Goal: Information Seeking & Learning: Learn about a topic

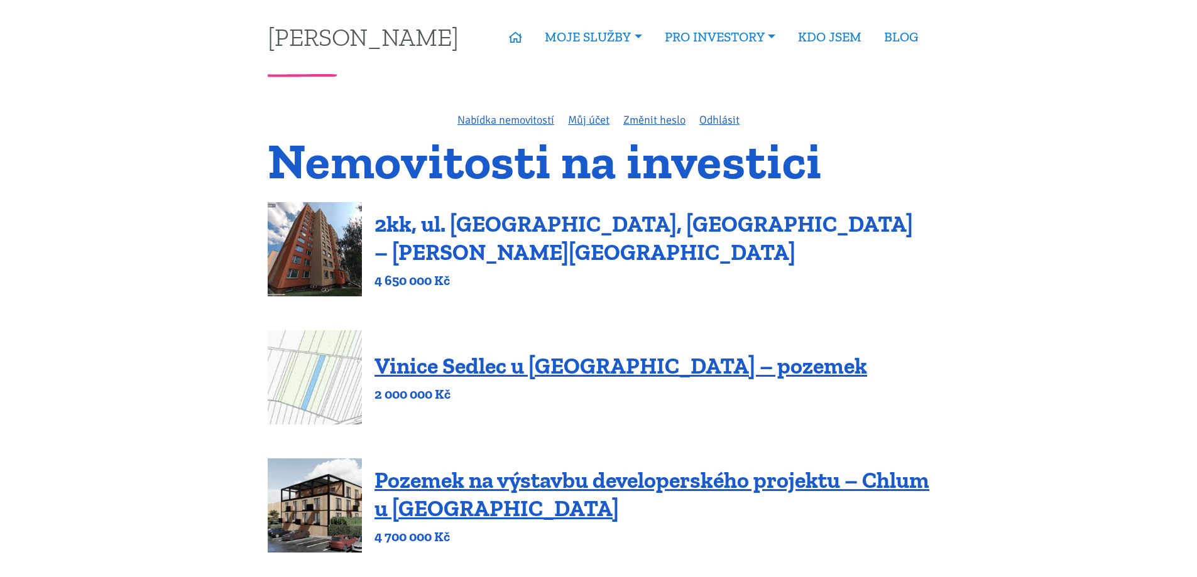
click at [452, 246] on link "2kk, ul. [GEOGRAPHIC_DATA], [GEOGRAPHIC_DATA] – [PERSON_NAME][GEOGRAPHIC_DATA]" at bounding box center [643, 237] width 538 height 55
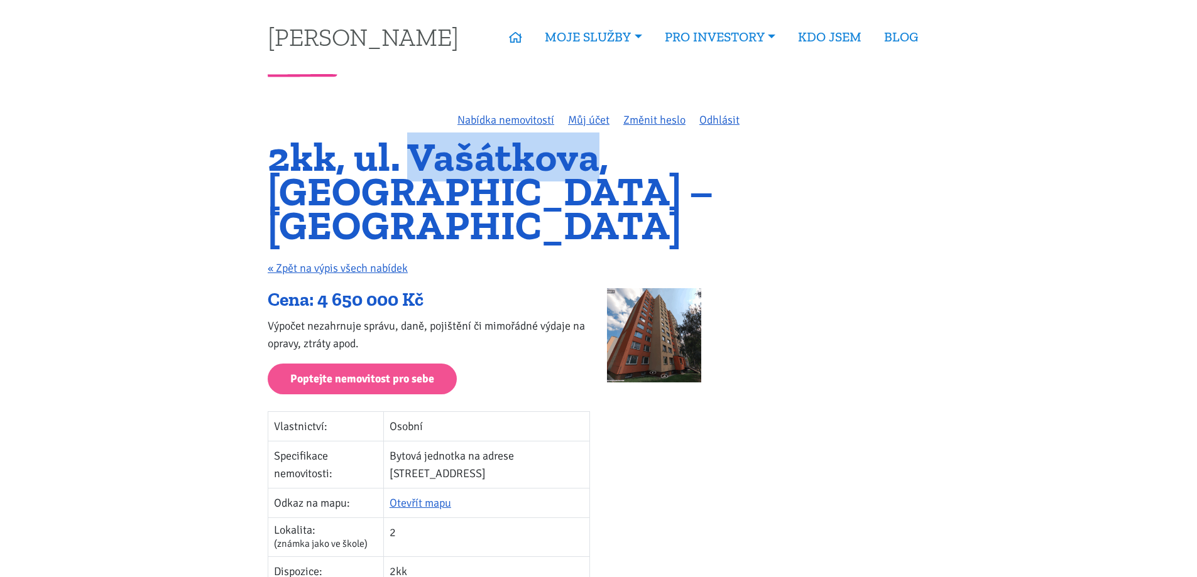
click at [596, 161] on h1 "2kk, ul. Vašátkova, [GEOGRAPHIC_DATA] – [GEOGRAPHIC_DATA]" at bounding box center [598, 191] width 661 height 103
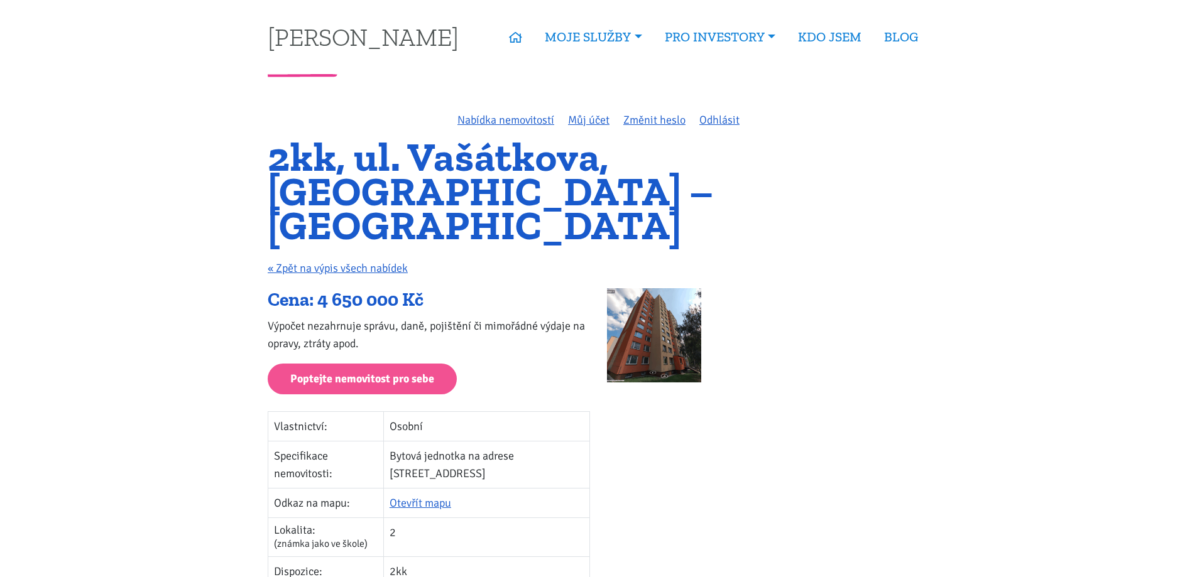
click at [286, 170] on h1 "2kk, ul. Vašátkova, [GEOGRAPHIC_DATA] – [GEOGRAPHIC_DATA]" at bounding box center [598, 191] width 661 height 103
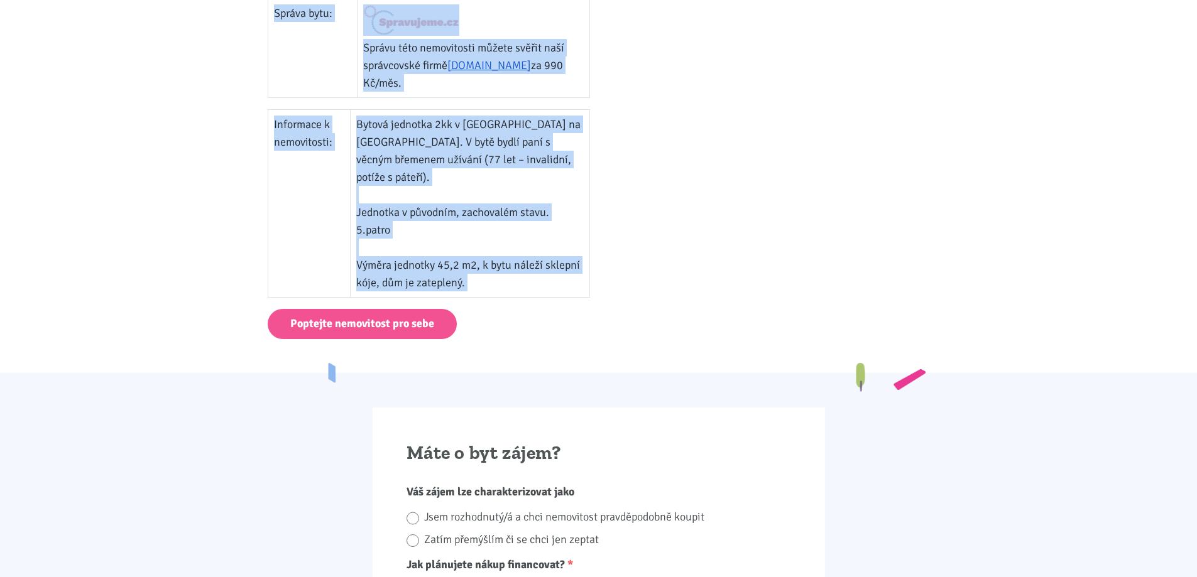
scroll to position [565, 0]
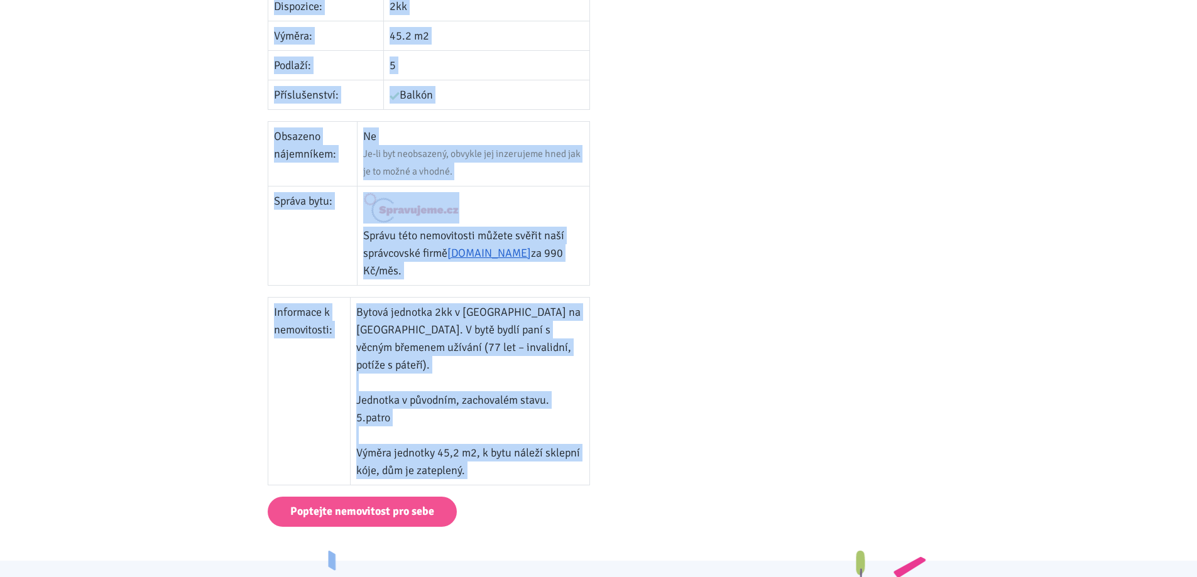
drag, startPoint x: 271, startPoint y: 152, endPoint x: 536, endPoint y: 420, distance: 377.1
click at [536, 420] on div "Nabídka nemovitostí Můj účet Změnit heslo Odhlásit 2kk, [GEOGRAPHIC_DATA], [GEO…" at bounding box center [598, 36] width 678 height 981
copy div "5lo, ip. Dolorsita, Conse – Adipi Elit « Sedd ei tempo incid utlabor Etdo: 8 23…"
